Goal: Task Accomplishment & Management: Manage account settings

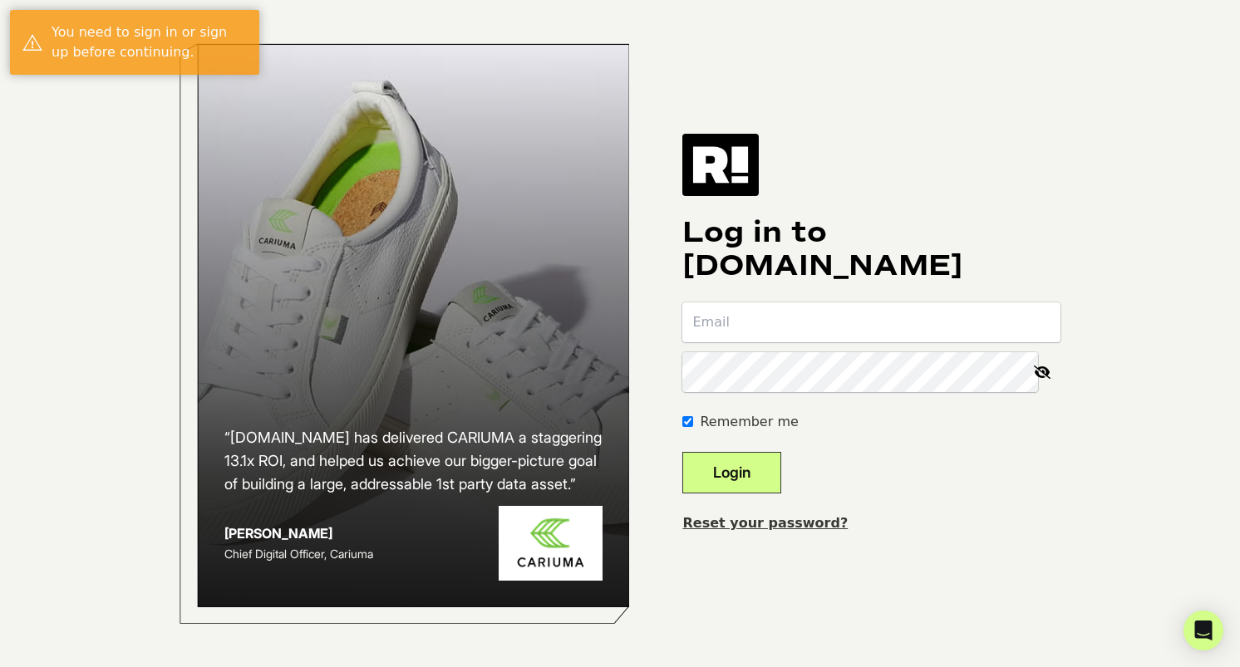
click at [877, 316] on input "email" at bounding box center [871, 322] width 378 height 40
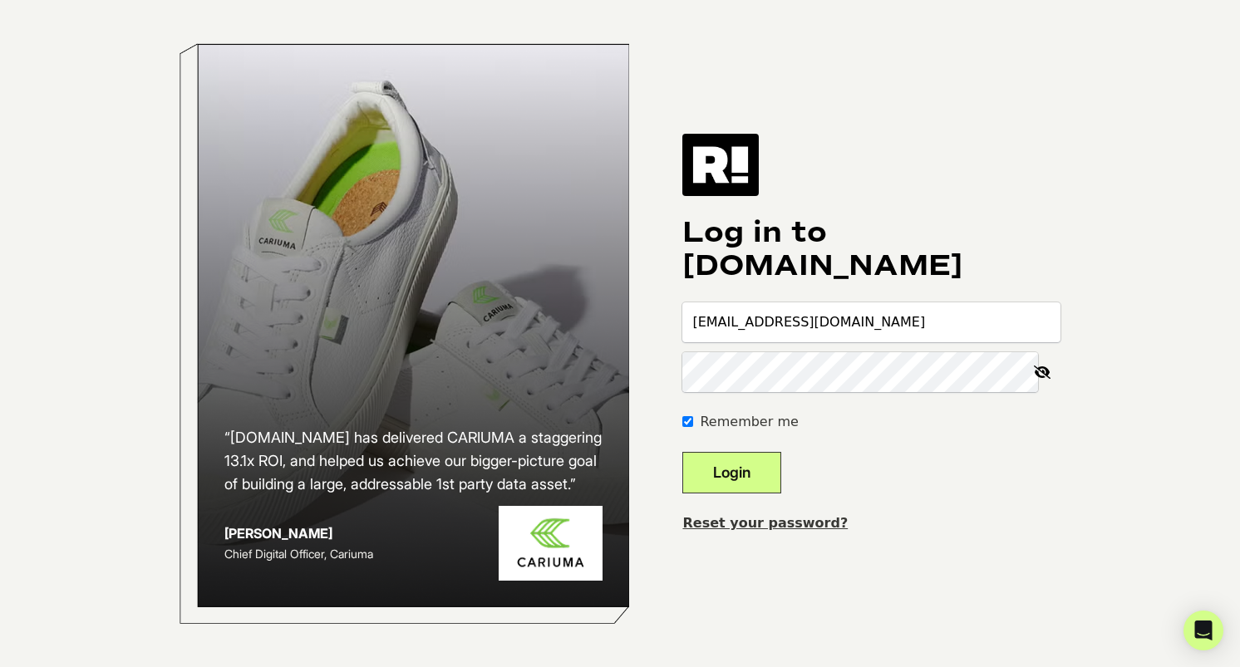
type input "ania@memoryventures.com"
click at [734, 464] on button "Login" at bounding box center [731, 473] width 99 height 42
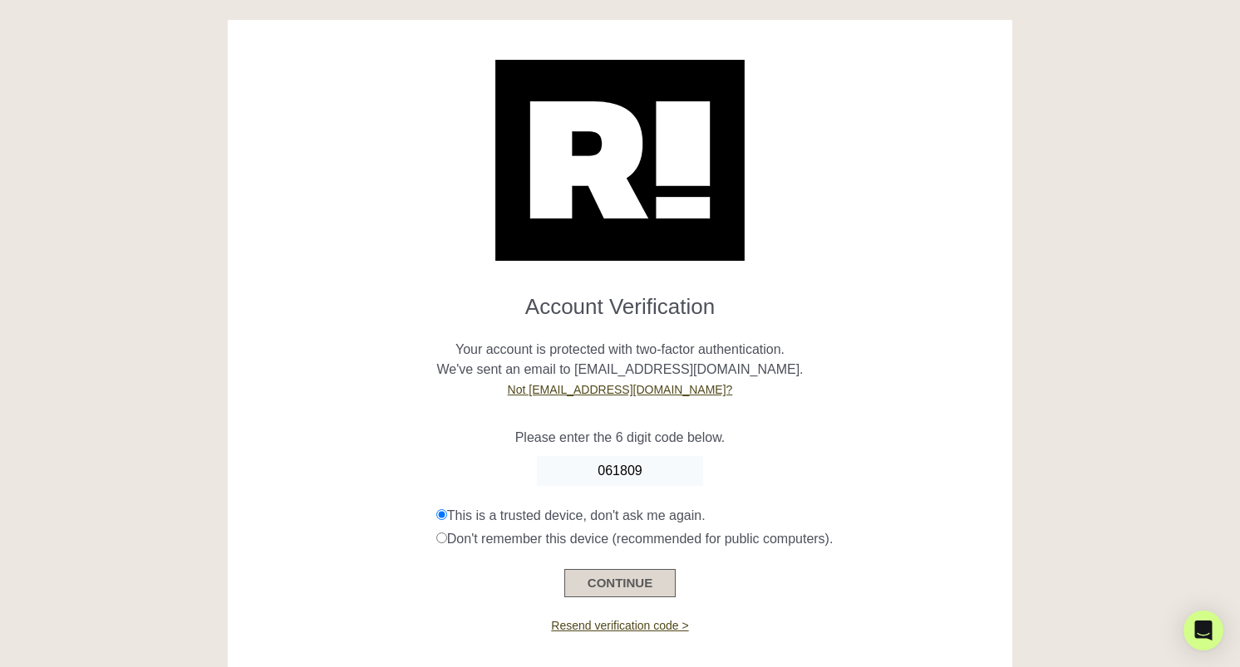
type input "061809"
click at [595, 585] on button "CONTINUE" at bounding box center [619, 583] width 111 height 28
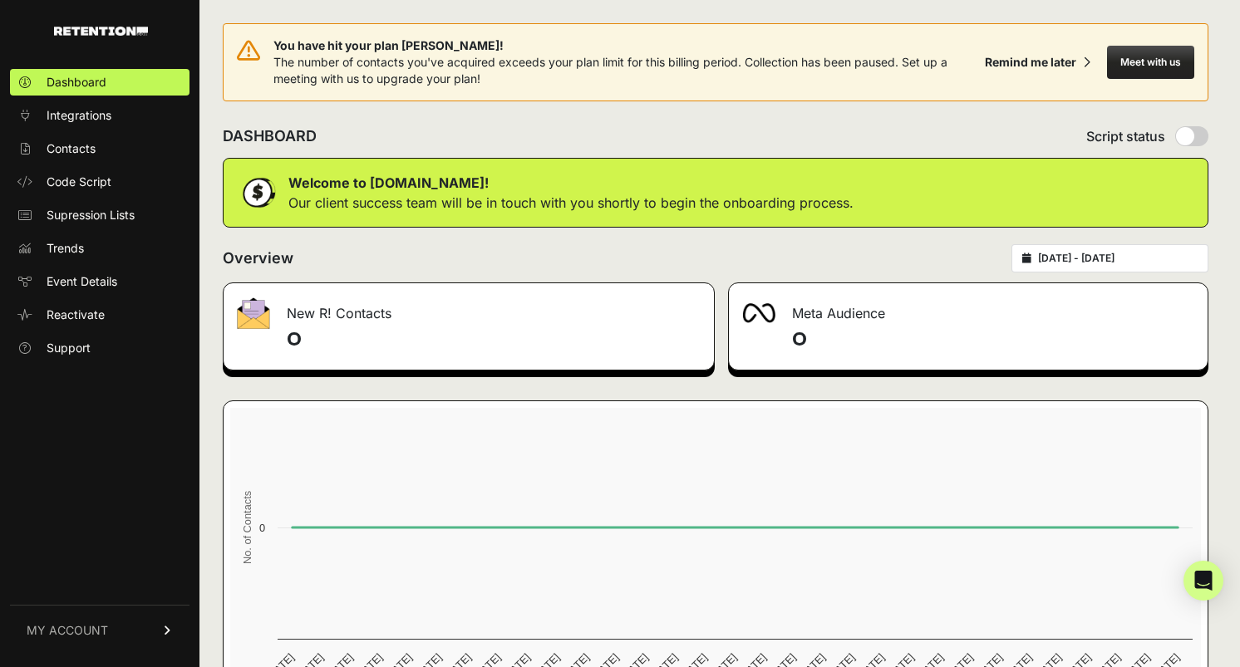
click at [102, 617] on link "MY ACCOUNT" at bounding box center [99, 630] width 179 height 51
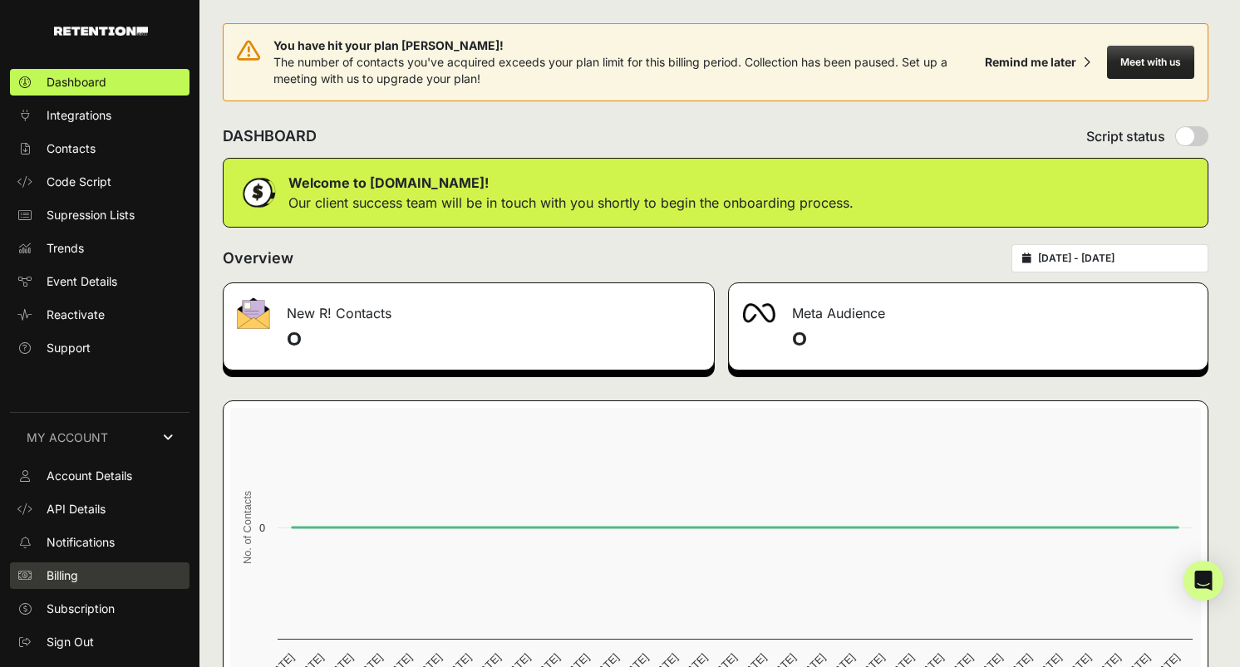
click at [92, 585] on link "Billing" at bounding box center [99, 576] width 179 height 27
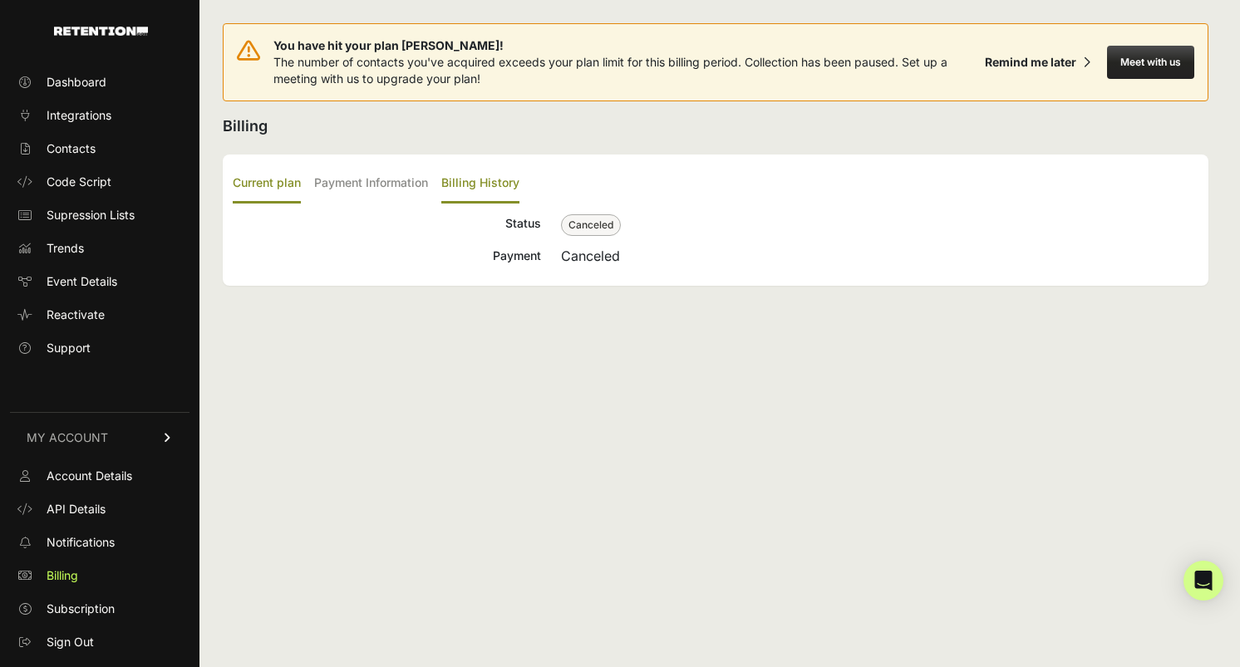
click at [489, 193] on label "Billing History" at bounding box center [480, 184] width 78 height 39
click at [0, 0] on input "Billing History" at bounding box center [0, 0] width 0 height 0
